Goal: Transaction & Acquisition: Purchase product/service

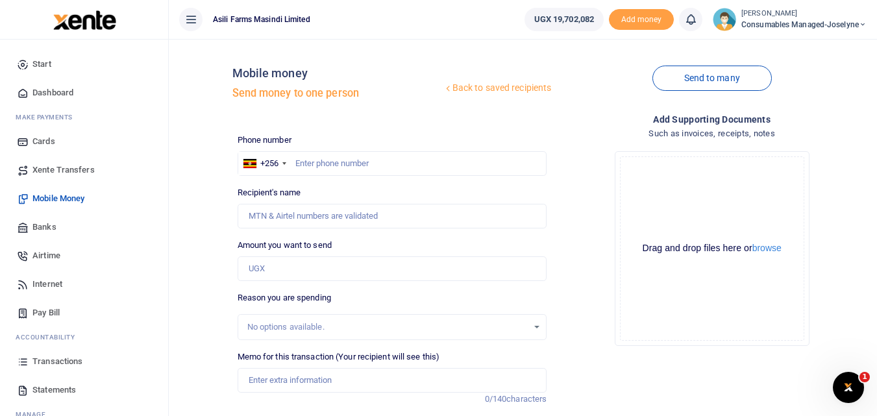
click at [585, 118] on h4 "Add supporting Documents" at bounding box center [712, 119] width 310 height 14
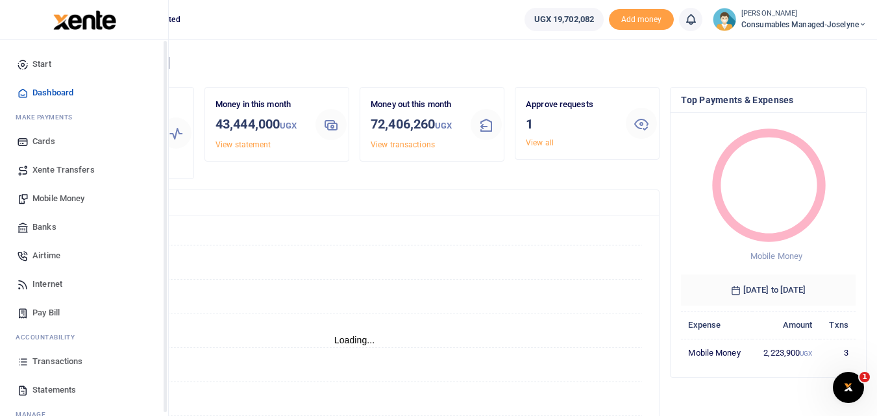
click at [23, 360] on icon at bounding box center [23, 362] width 12 height 12
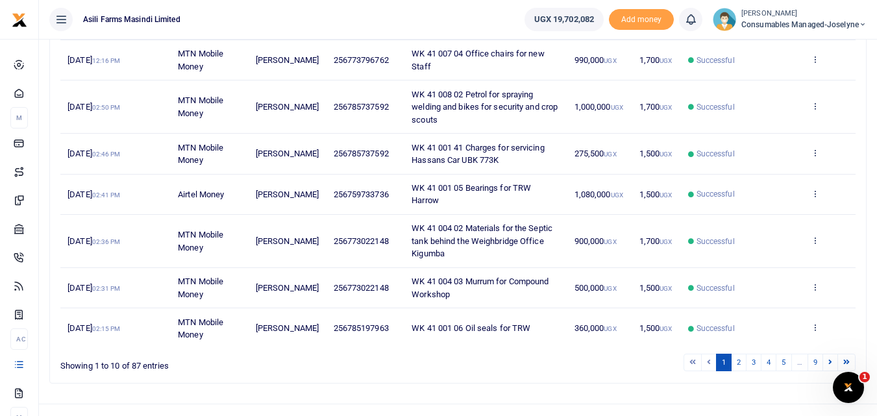
scroll to position [371, 0]
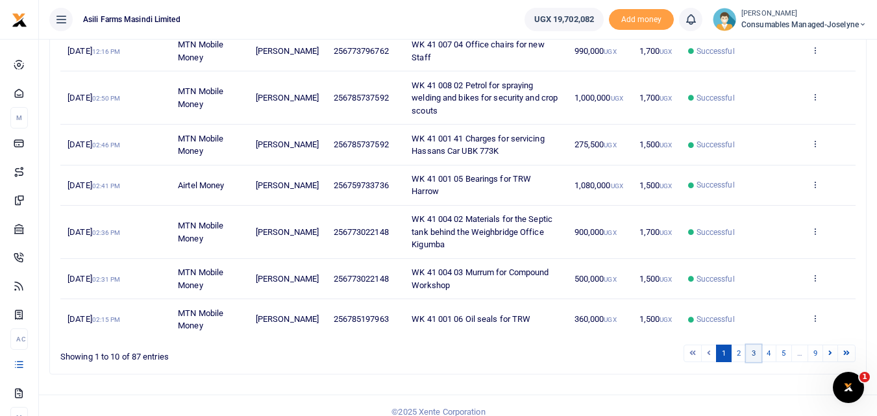
click at [753, 345] on link "3" at bounding box center [754, 354] width 16 height 18
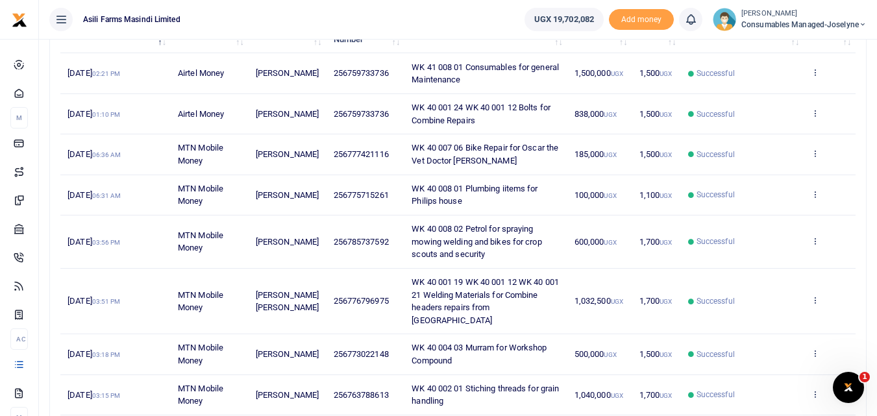
scroll to position [345, 0]
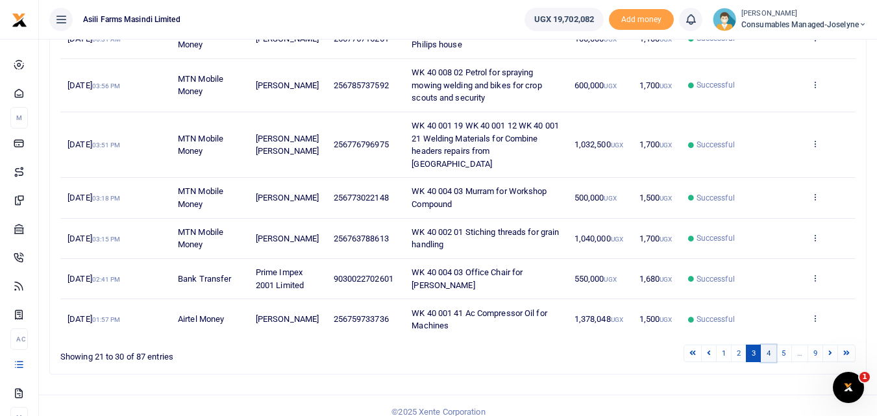
click at [771, 345] on link "4" at bounding box center [769, 354] width 16 height 18
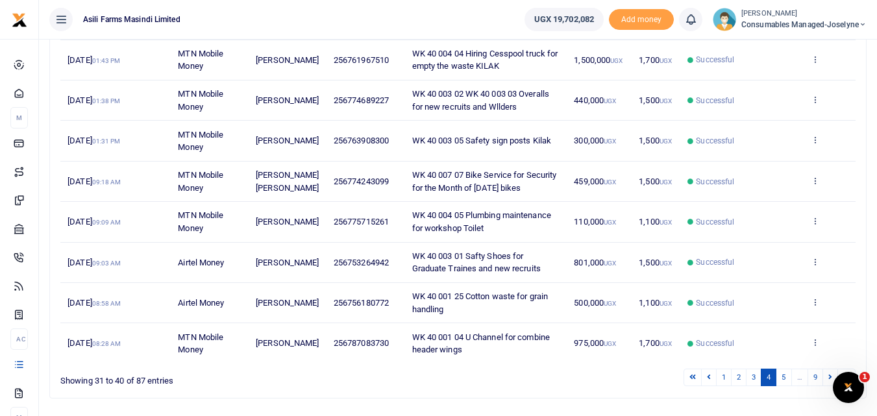
scroll to position [297, 0]
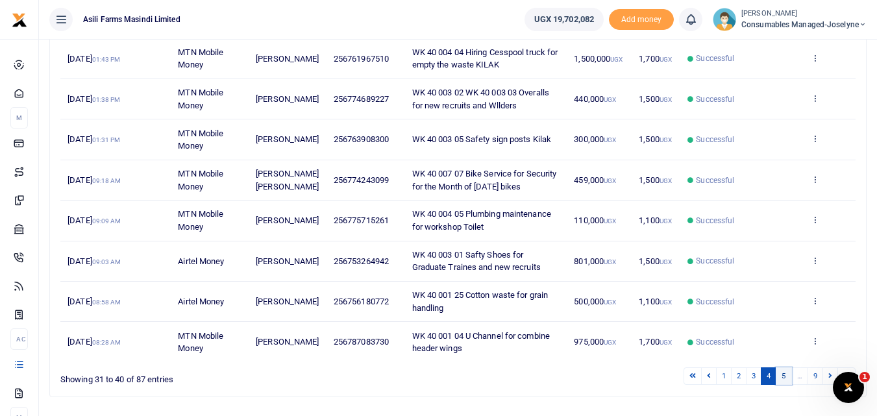
click at [785, 375] on link "5" at bounding box center [784, 376] width 16 height 18
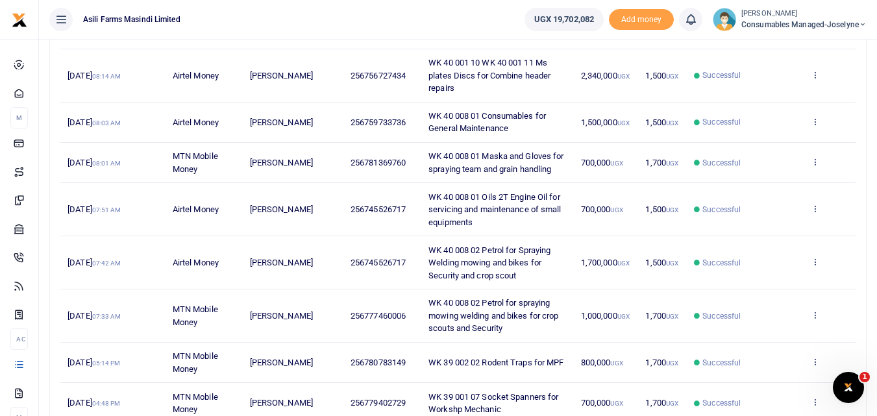
scroll to position [258, 0]
drag, startPoint x: 392, startPoint y: 251, endPoint x: 320, endPoint y: 253, distance: 71.4
click at [320, 253] on tr "29th Sep 2025 07:42 AM Airtel Money Betty Namukasa 256745526717 WK 40 008 02 Pe…" at bounding box center [457, 264] width 795 height 53
copy tr "256745526717"
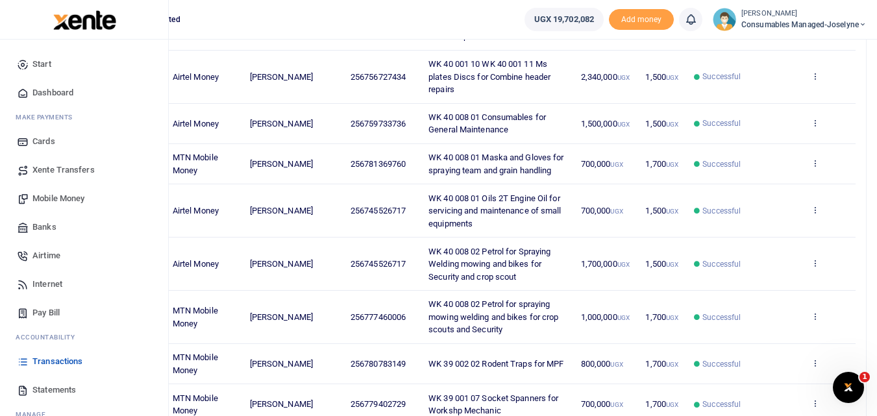
click at [68, 195] on span "Mobile Money" at bounding box center [58, 198] width 52 height 13
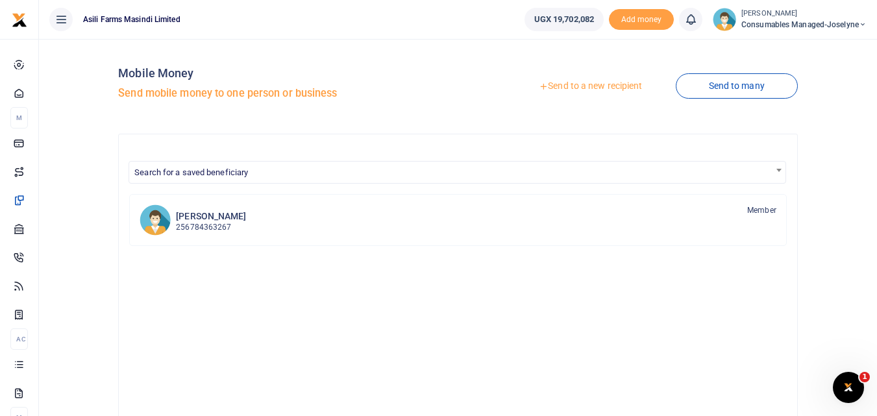
click at [594, 82] on link "Send to a new recipient" at bounding box center [590, 86] width 169 height 23
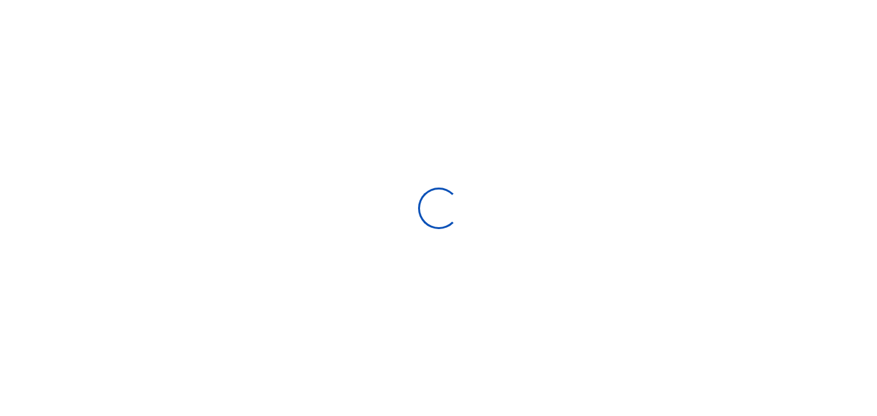
select select "Loading bundles"
select select
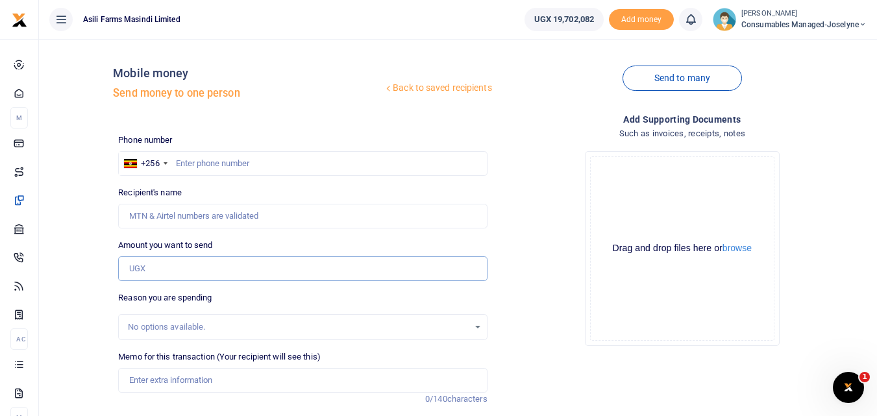
click at [143, 272] on input "Amount you want to send" at bounding box center [302, 268] width 369 height 25
paste input "256745526717"
type input "256745526717"
click at [198, 161] on input "text" at bounding box center [302, 163] width 369 height 25
type input "745526717"
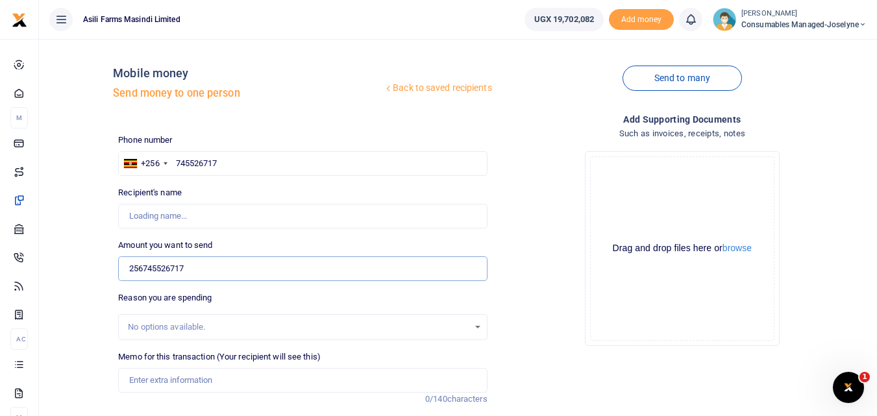
click at [239, 264] on input "256745526717" at bounding box center [302, 268] width 369 height 25
type input "2"
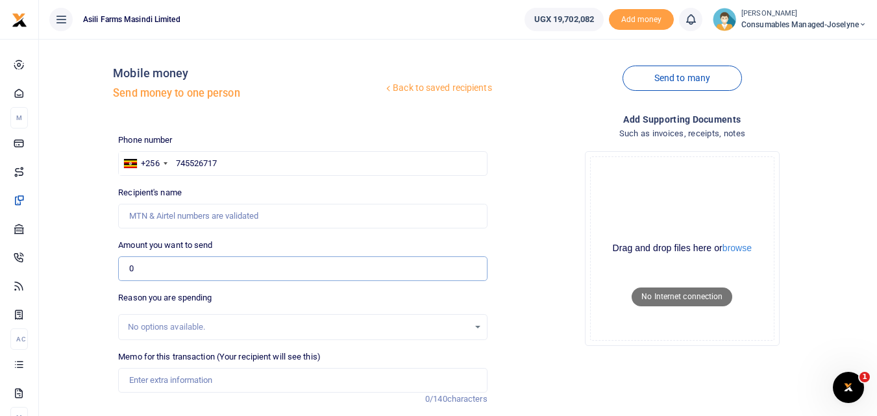
type input "0"
click at [563, 162] on div "Drop your files here Drag and drop files here or browse Powered by Uppy Connect…" at bounding box center [682, 249] width 369 height 216
click at [224, 168] on input "745526717" at bounding box center [302, 163] width 369 height 25
type input "745526717"
click at [186, 269] on input "0" at bounding box center [302, 268] width 369 height 25
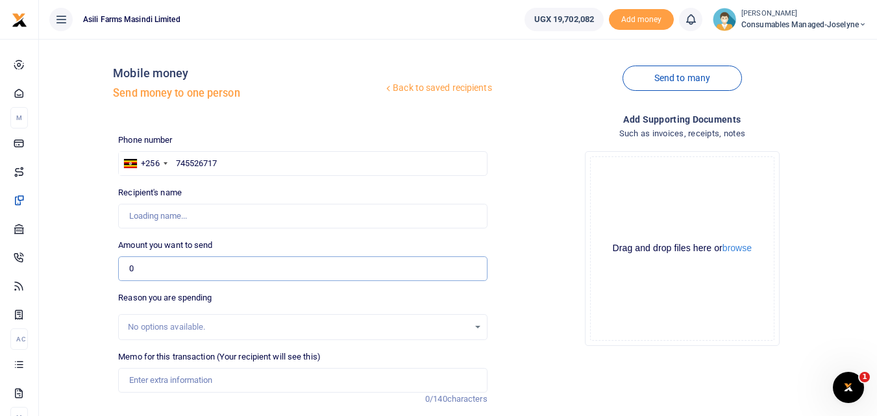
type input "[PERSON_NAME]"
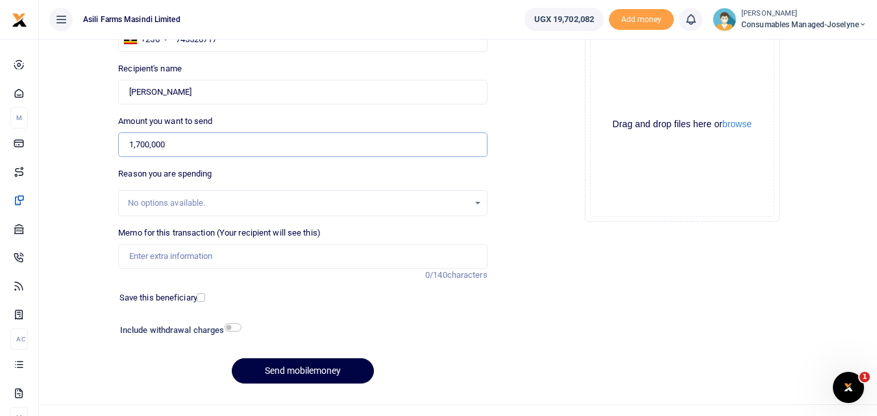
scroll to position [125, 0]
type input "1,700,000"
click at [232, 256] on input "Memo for this transaction (Your recipient will see this)" at bounding box center [302, 255] width 369 height 25
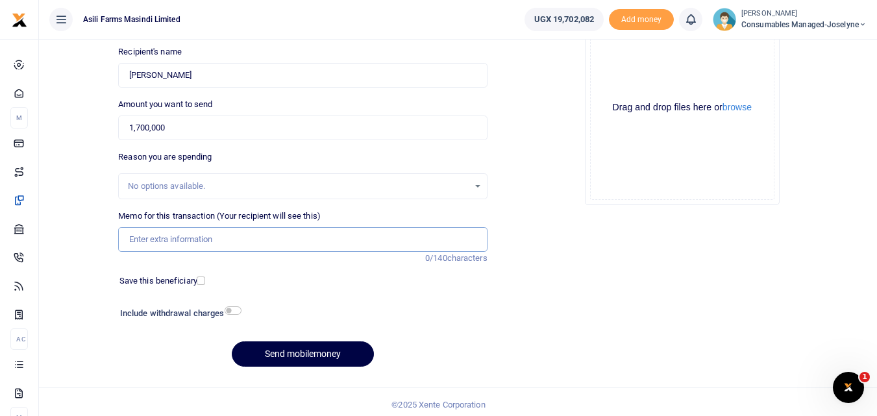
scroll to position [127, 0]
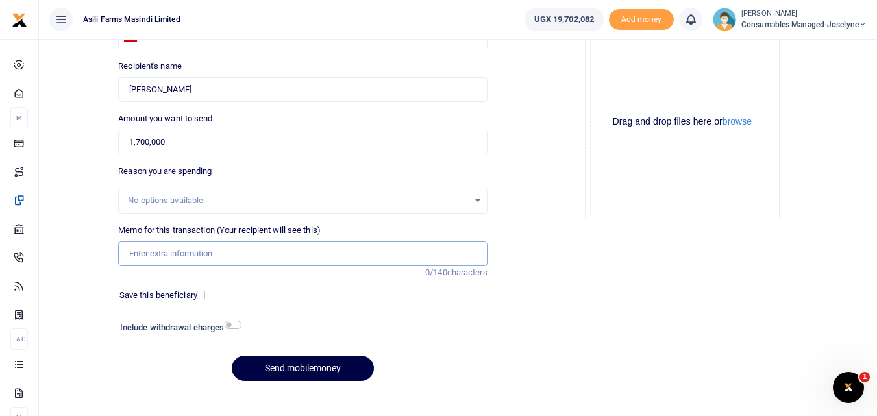
paste input "WK 42 /007 / 04"
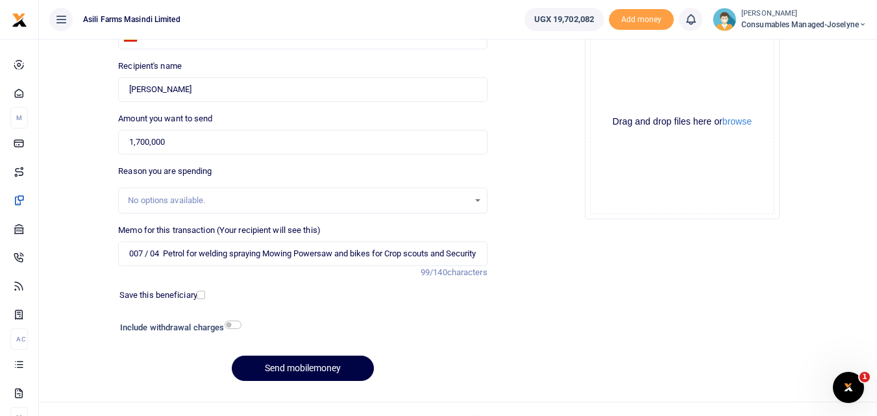
scroll to position [0, 0]
click at [669, 82] on div "Drag and drop files here or browse Powered by Uppy" at bounding box center [682, 122] width 184 height 184
click at [180, 254] on input "WK 42 /007 / 04 Petrol for welding spraying Mowing Powersaw and bikes for Crop …" at bounding box center [302, 254] width 369 height 25
type input "WK 42 007 04 Petrol for welding spraying Mowing Powersaw and bikes for Crop sco…"
click at [282, 364] on button "Send mobilemoney" at bounding box center [303, 368] width 142 height 25
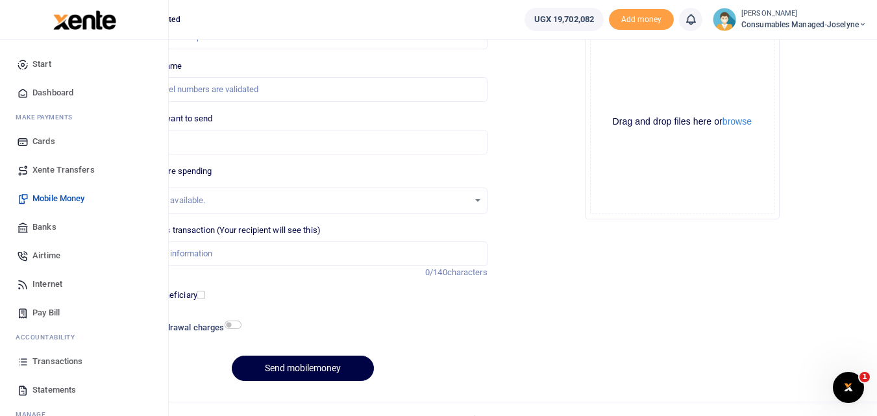
click at [30, 367] on link "Transactions" at bounding box center [83, 361] width 147 height 29
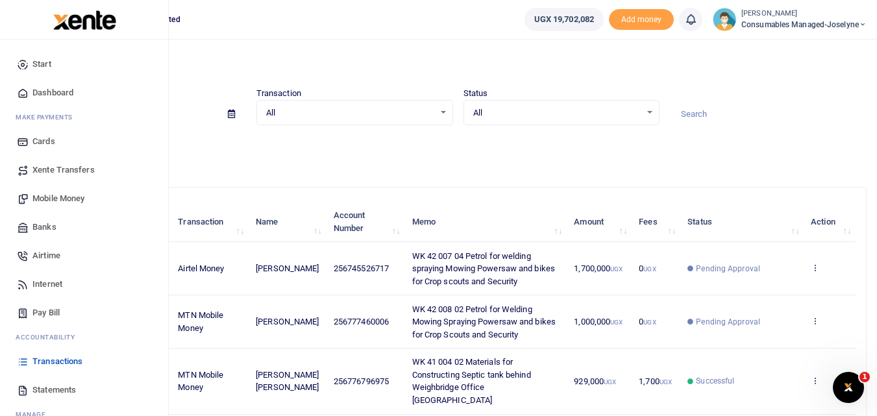
click at [65, 197] on span "Mobile Money" at bounding box center [58, 198] width 52 height 13
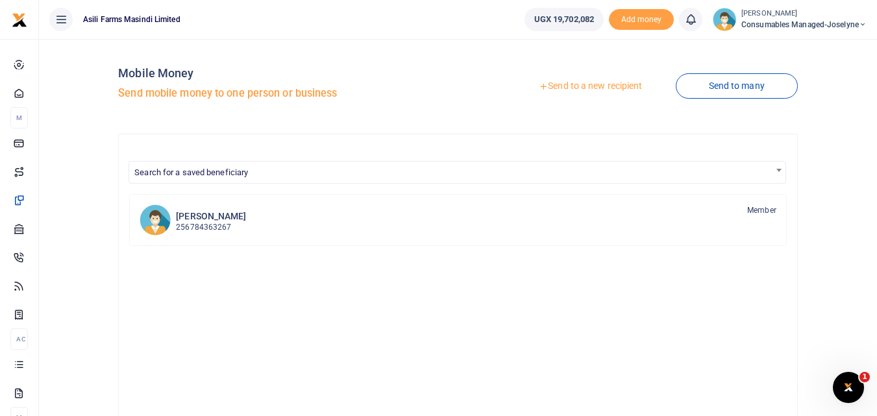
click at [584, 81] on link "Send to a new recipient" at bounding box center [590, 86] width 169 height 23
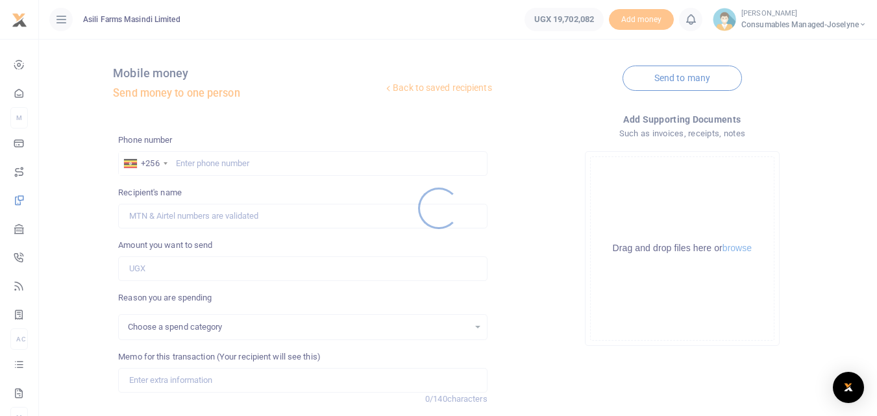
select select
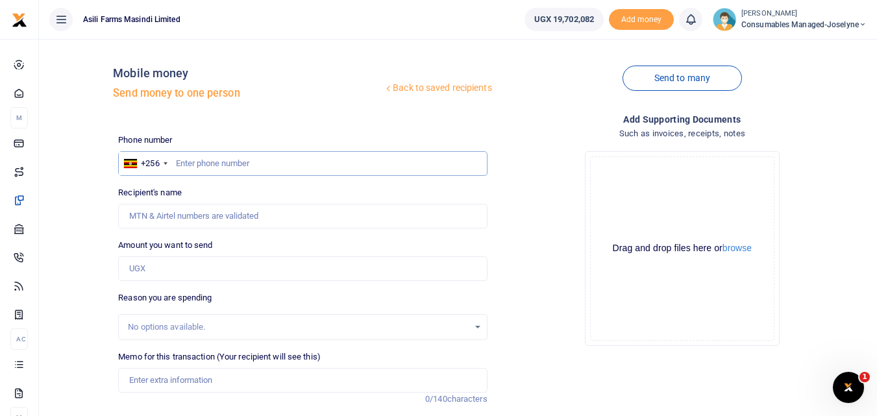
click at [182, 164] on input "text" at bounding box center [302, 163] width 369 height 25
type input "759733736"
click at [189, 265] on input "Amount you want to send" at bounding box center [302, 268] width 369 height 25
type input "[PERSON_NAME]"
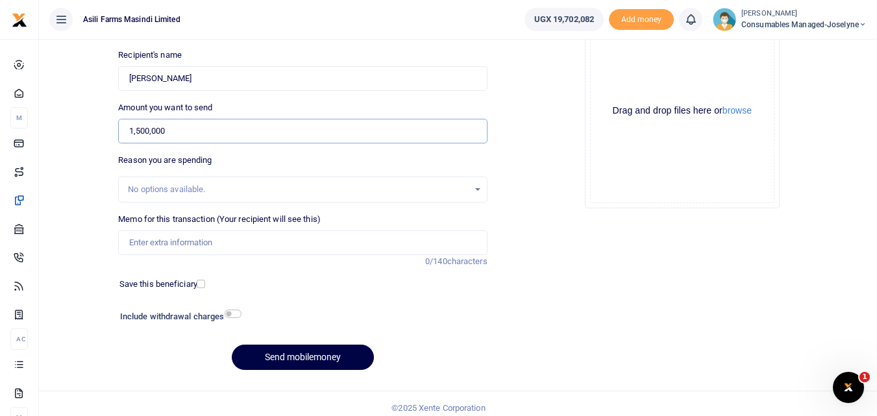
scroll to position [146, 0]
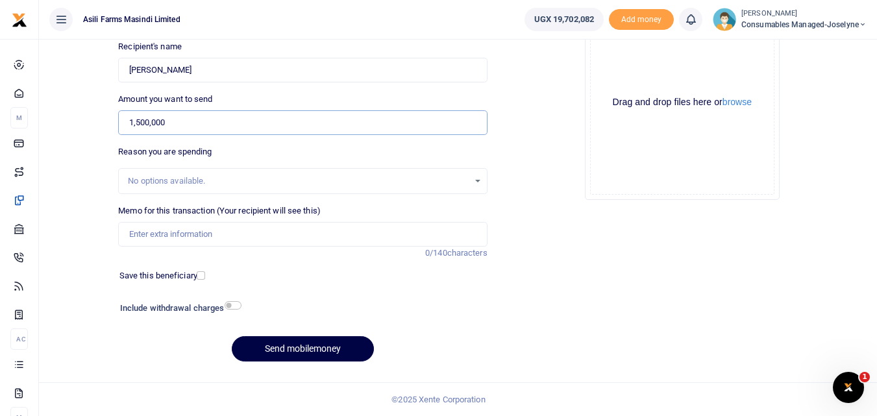
type input "1,500,000"
click at [173, 229] on input "Memo for this transaction (Your recipient will see this)" at bounding box center [302, 234] width 369 height 25
paste input "WK 42 /007 / 03"
click at [180, 238] on input "WK 42 /007 / 03 Consumables for general Maintenance" at bounding box center [302, 234] width 369 height 25
type input "WK 42 007 03 Consumables for general Maintenance"
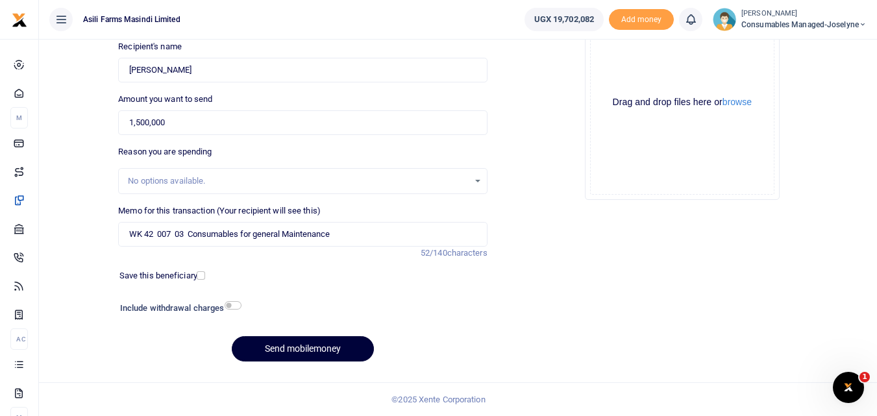
click at [295, 351] on button "Send mobilemoney" at bounding box center [303, 348] width 142 height 25
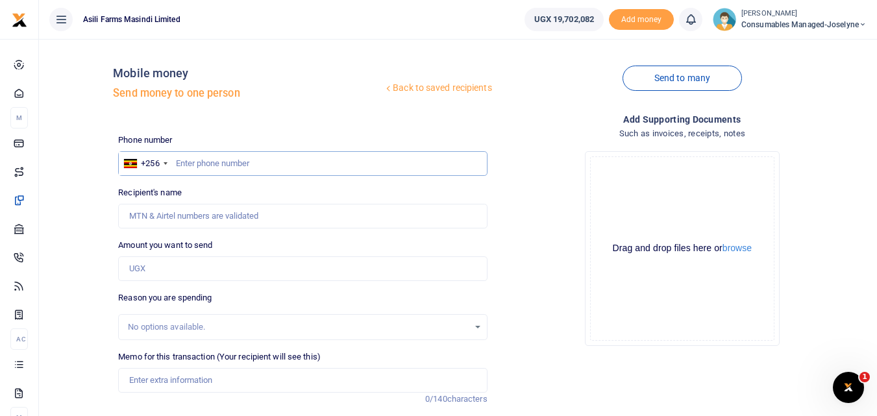
click at [195, 166] on input "text" at bounding box center [302, 163] width 369 height 25
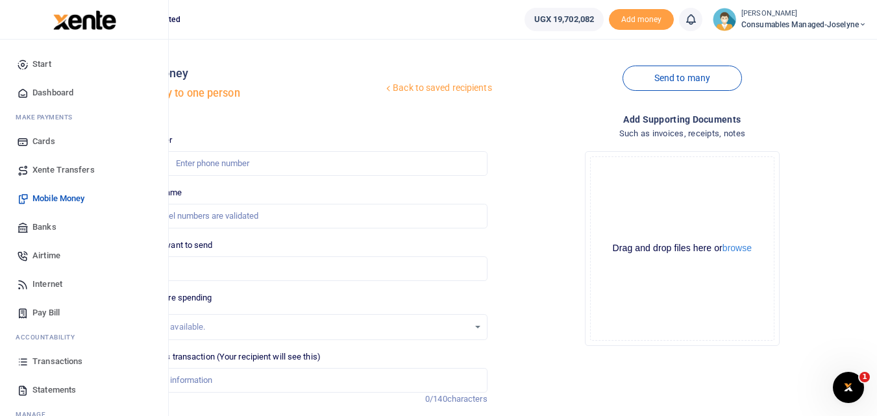
click at [22, 362] on icon at bounding box center [23, 362] width 12 height 12
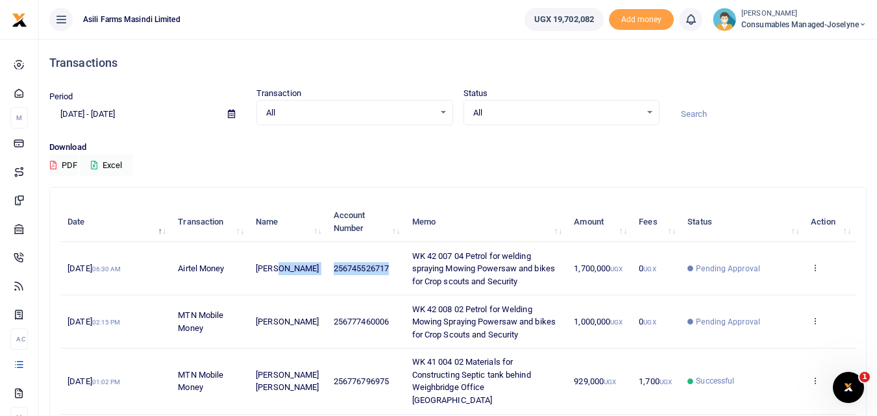
drag, startPoint x: 397, startPoint y: 263, endPoint x: 325, endPoint y: 266, distance: 72.1
click at [325, 266] on tr "[DATE] 06:30 AM Airtel Money [PERSON_NAME] 256745526717 WK 42 007 04 Petrol for…" at bounding box center [457, 268] width 795 height 53
click at [335, 279] on td "256745526717" at bounding box center [366, 268] width 79 height 53
drag, startPoint x: 395, startPoint y: 267, endPoint x: 328, endPoint y: 272, distance: 67.1
click at [328, 272] on td "256745526717" at bounding box center [366, 268] width 79 height 53
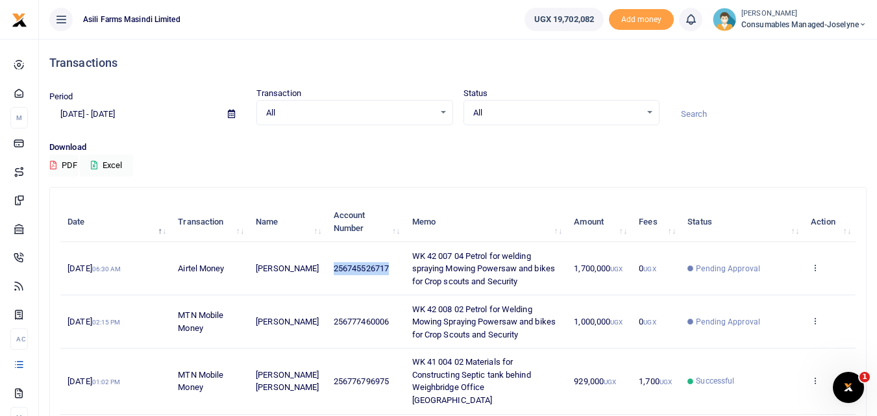
copy span "256745526717"
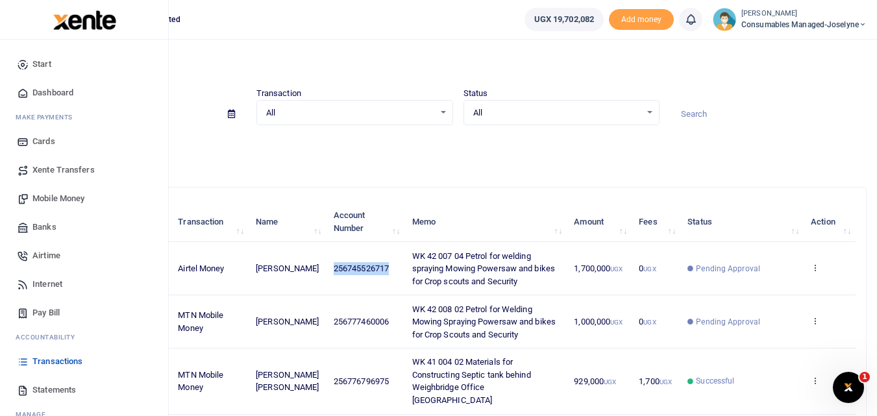
click at [64, 193] on span "Mobile Money" at bounding box center [58, 198] width 52 height 13
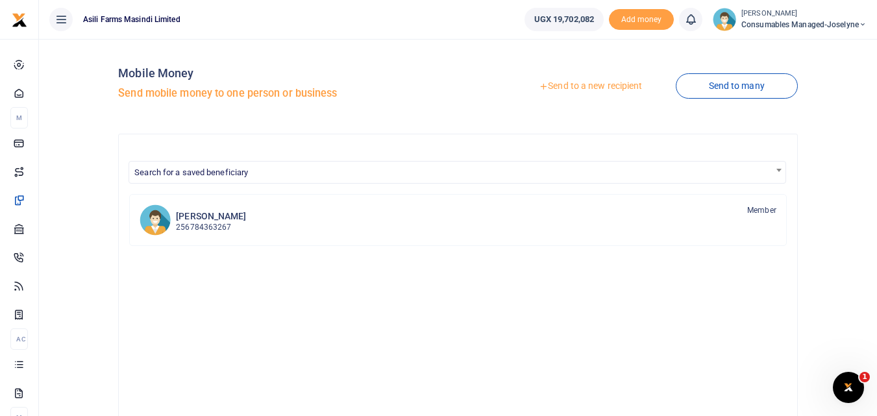
click at [572, 84] on link "Send to a new recipient" at bounding box center [590, 86] width 169 height 23
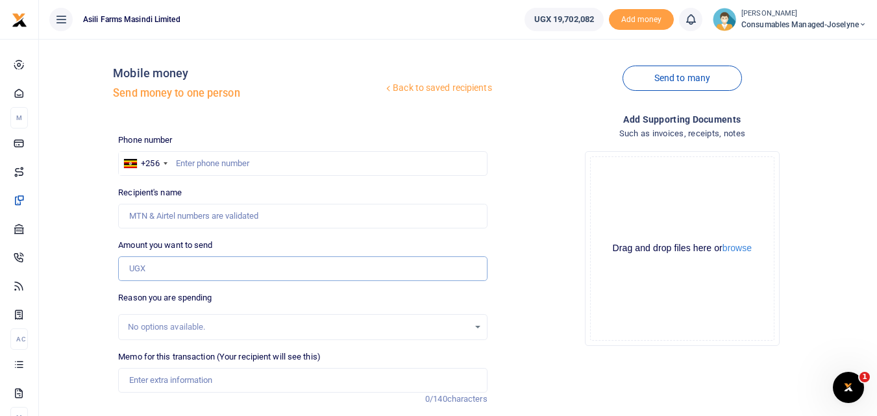
click at [151, 266] on input "Amount you want to send" at bounding box center [302, 268] width 369 height 25
paste input "256745526717"
type input "256745526717"
click at [201, 169] on input "text" at bounding box center [302, 163] width 369 height 25
type input "745526717"
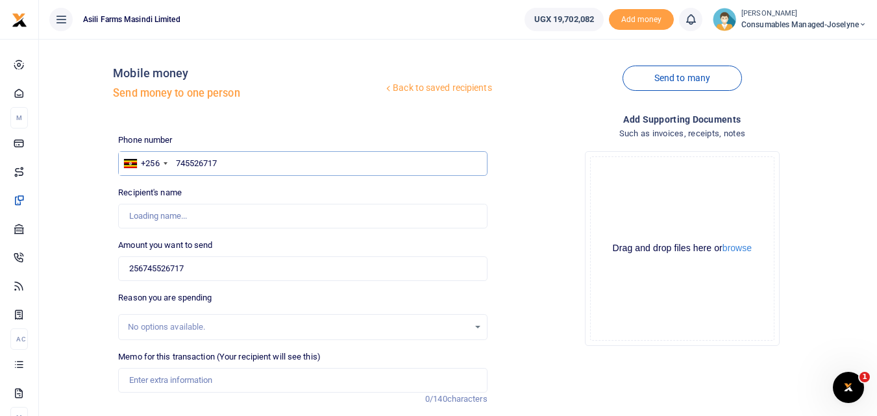
type input "[PERSON_NAME]"
type input "745526717"
click at [215, 271] on input "256745526717" at bounding box center [302, 268] width 369 height 25
type input "2"
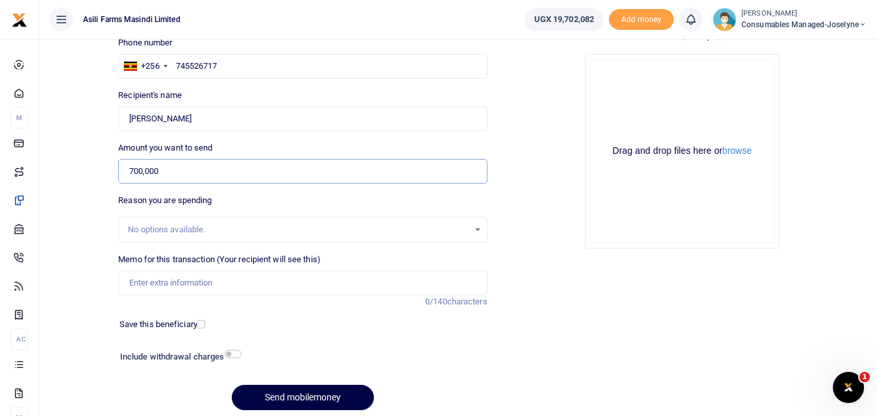
scroll to position [124, 0]
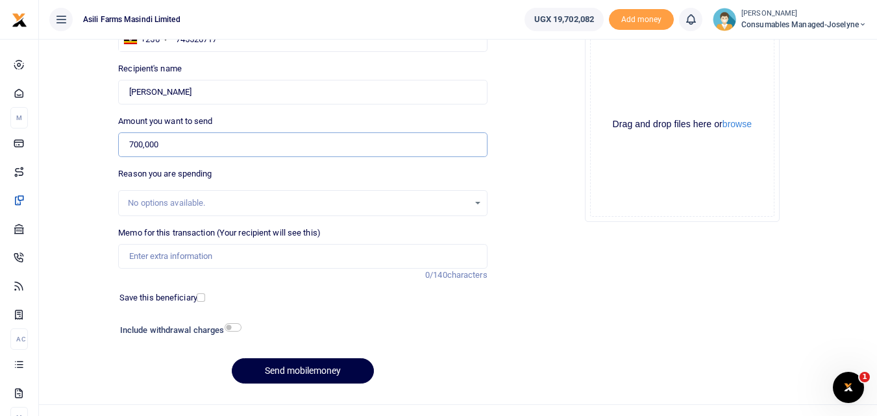
type input "700,000"
click at [155, 262] on input "Memo for this transaction (Your recipient will see this)" at bounding box center [302, 256] width 369 height 25
click at [129, 253] on input "Memo for this transaction (Your recipient will see this)" at bounding box center [302, 256] width 369 height 25
paste input "WK 42 /007 / 03"
click at [205, 253] on input "WK 42 /007 / 03" at bounding box center [302, 256] width 369 height 25
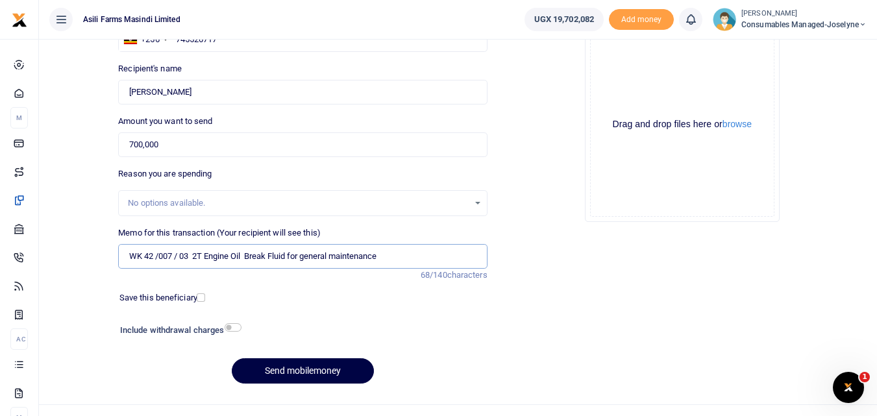
click at [179, 264] on input "WK 42 /007 / 03 2T Engine Oil Break Fluid for general maintenance" at bounding box center [302, 256] width 369 height 25
type input "WK 42 007 03 2T Engine Oil Break Fluid for general maintenance"
click at [291, 369] on button "Send mobilemoney" at bounding box center [303, 370] width 142 height 25
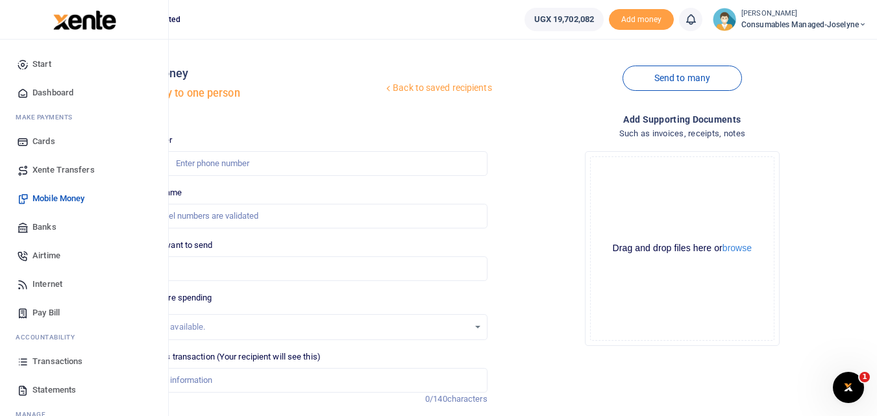
click at [14, 360] on link "Transactions" at bounding box center [83, 361] width 147 height 29
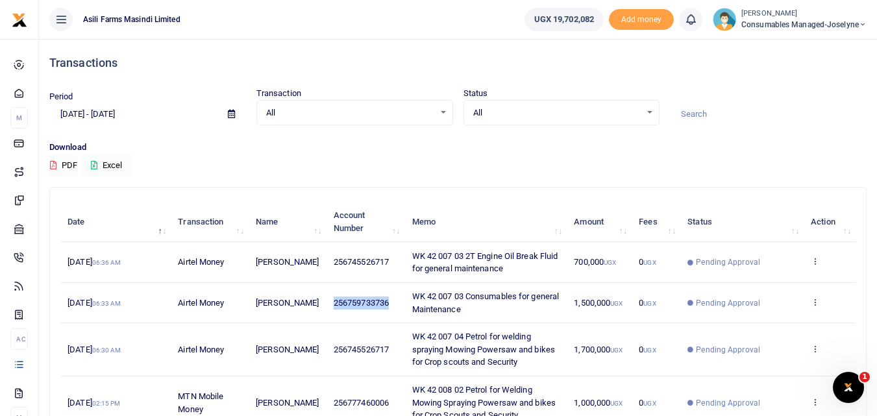
drag, startPoint x: 395, startPoint y: 298, endPoint x: 327, endPoint y: 299, distance: 67.5
click at [327, 299] on td "256759733736" at bounding box center [366, 303] width 79 height 40
copy span "256759733736"
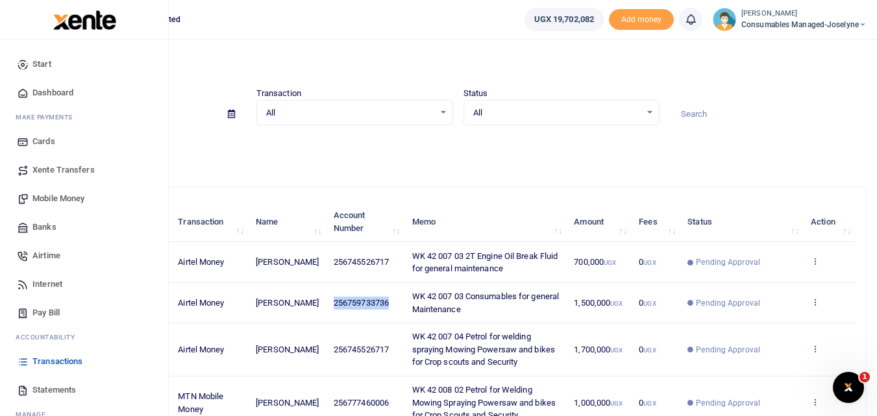
click at [58, 194] on span "Mobile Money" at bounding box center [58, 198] width 52 height 13
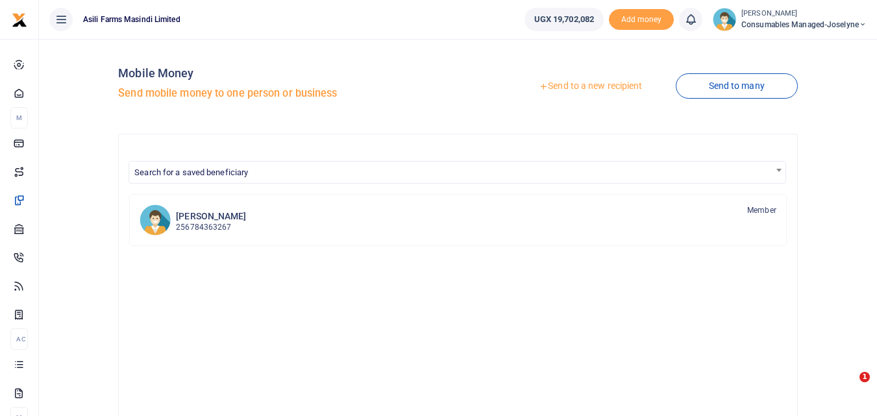
click at [590, 86] on div at bounding box center [438, 208] width 877 height 416
click at [590, 82] on link "Send to a new recipient" at bounding box center [590, 86] width 169 height 23
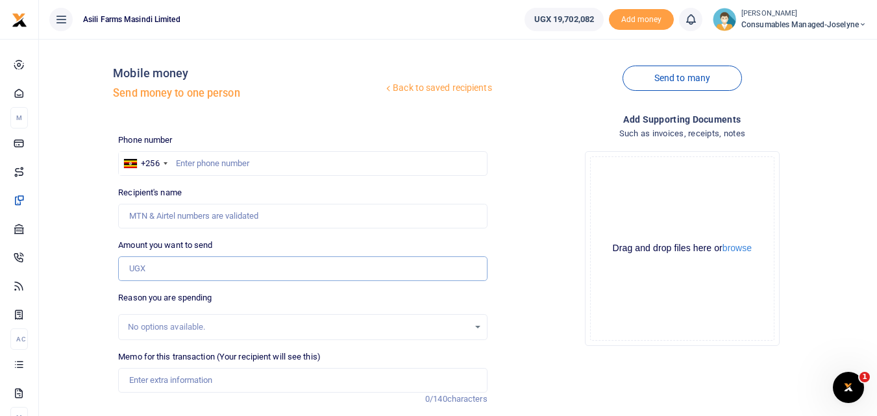
click at [156, 264] on input "Amount you want to send" at bounding box center [302, 268] width 369 height 25
paste input "256759733736"
type input "256759733736"
click at [197, 158] on input "text" at bounding box center [302, 163] width 369 height 25
type input "759733736"
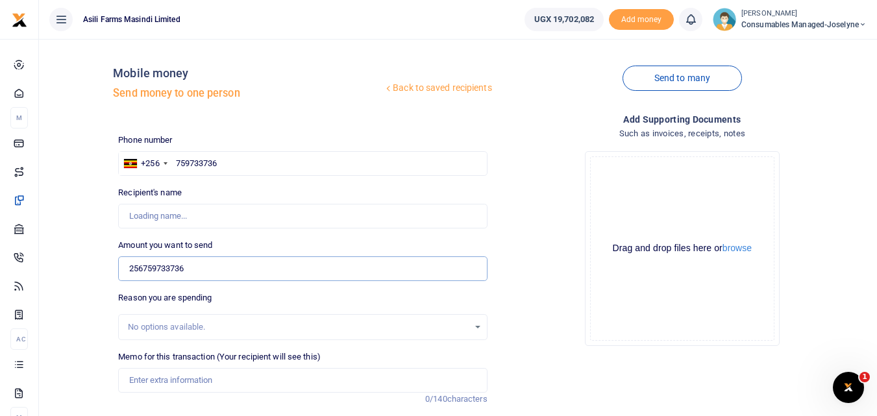
click at [199, 268] on input "256759733736" at bounding box center [302, 268] width 369 height 25
type input "[PERSON_NAME]"
type input "2"
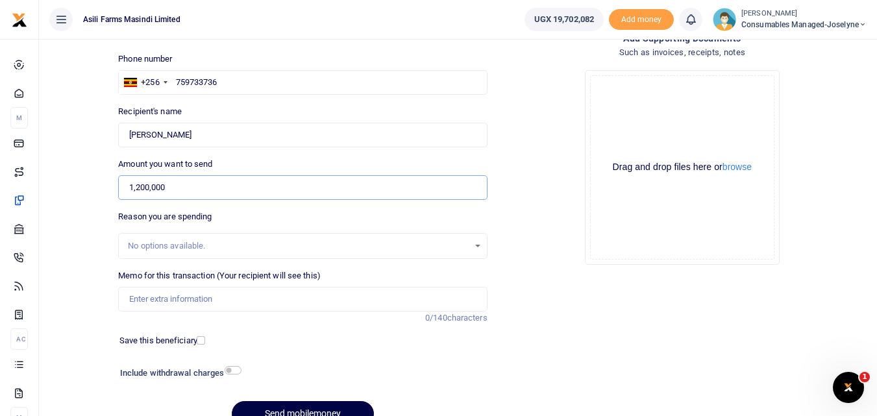
scroll to position [105, 0]
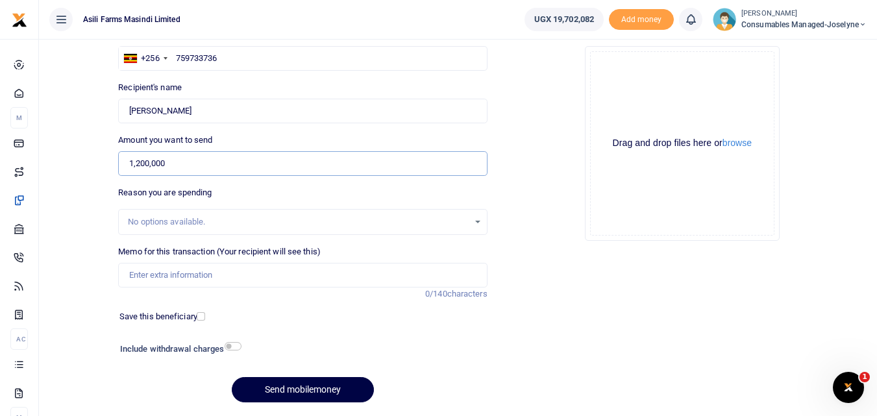
type input "1,200,000"
click at [184, 281] on input "Memo for this transaction (Your recipient will see this)" at bounding box center [302, 275] width 369 height 25
paste input "WK 42/003 / 01"
click at [179, 279] on input "WK 42/003 / 01 Fire Extinguishers for Bweyale Residents" at bounding box center [302, 275] width 369 height 25
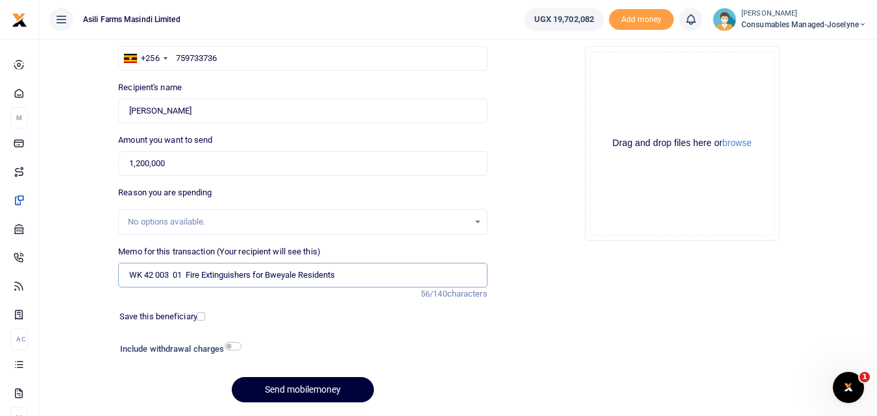
type input "WK 42 003 01 Fire Extinguishers for Bweyale Residents"
click at [290, 390] on button "Send mobilemoney" at bounding box center [303, 389] width 142 height 25
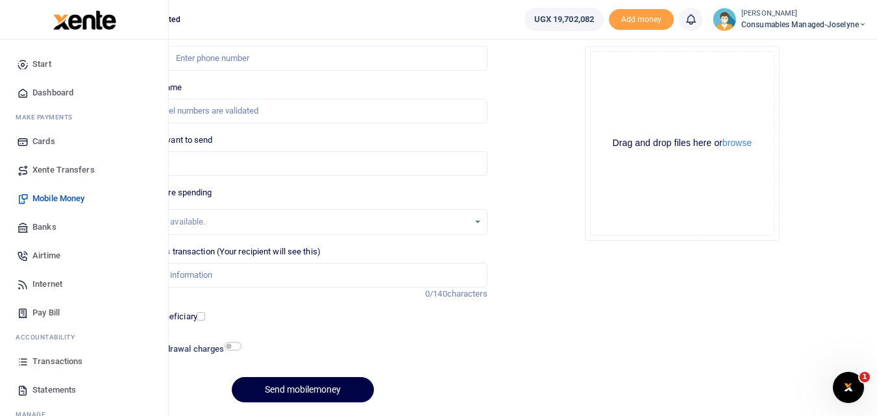
click at [18, 364] on icon at bounding box center [23, 362] width 12 height 12
